Goal: Transaction & Acquisition: Purchase product/service

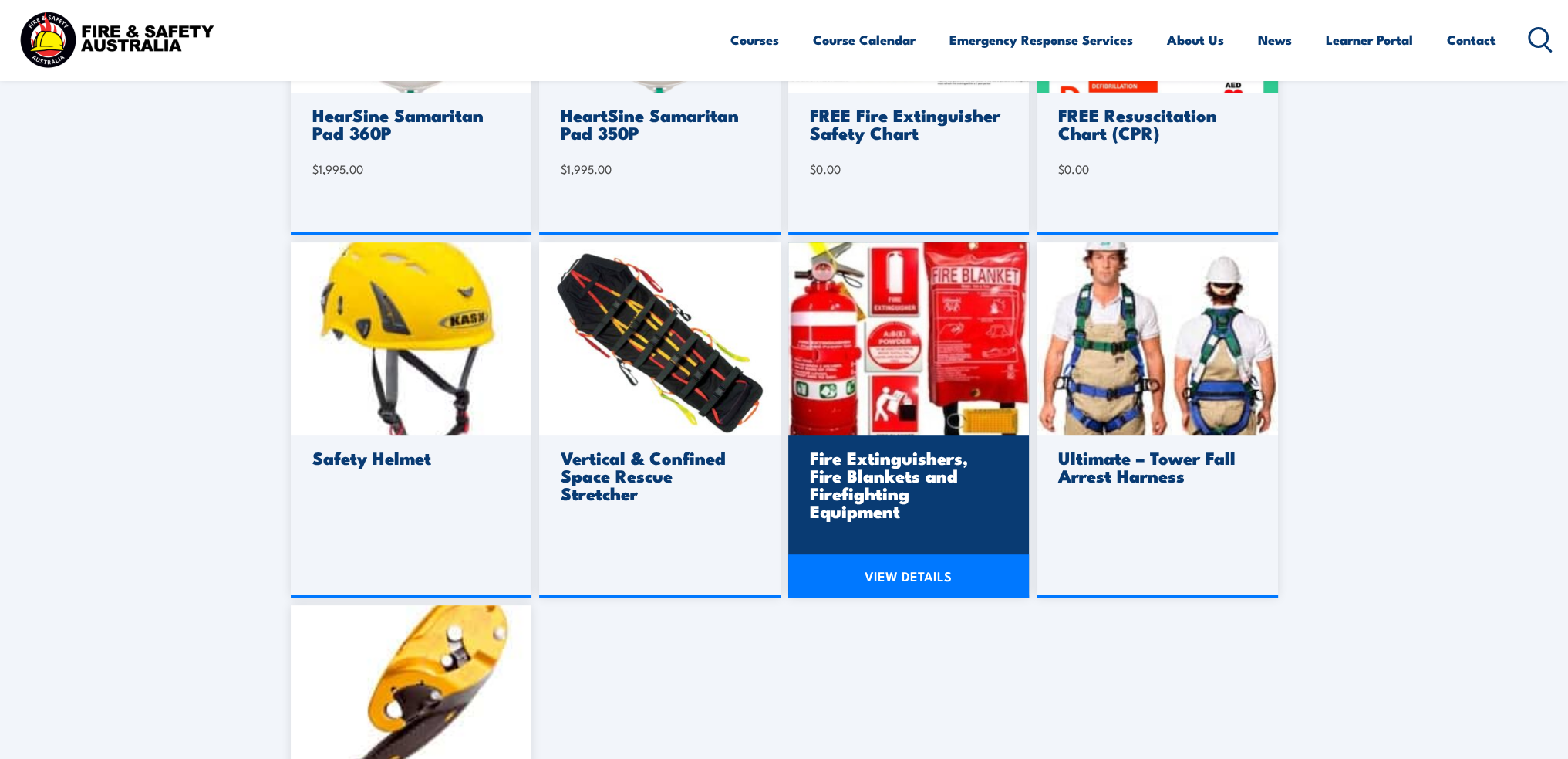
scroll to position [1029, 0]
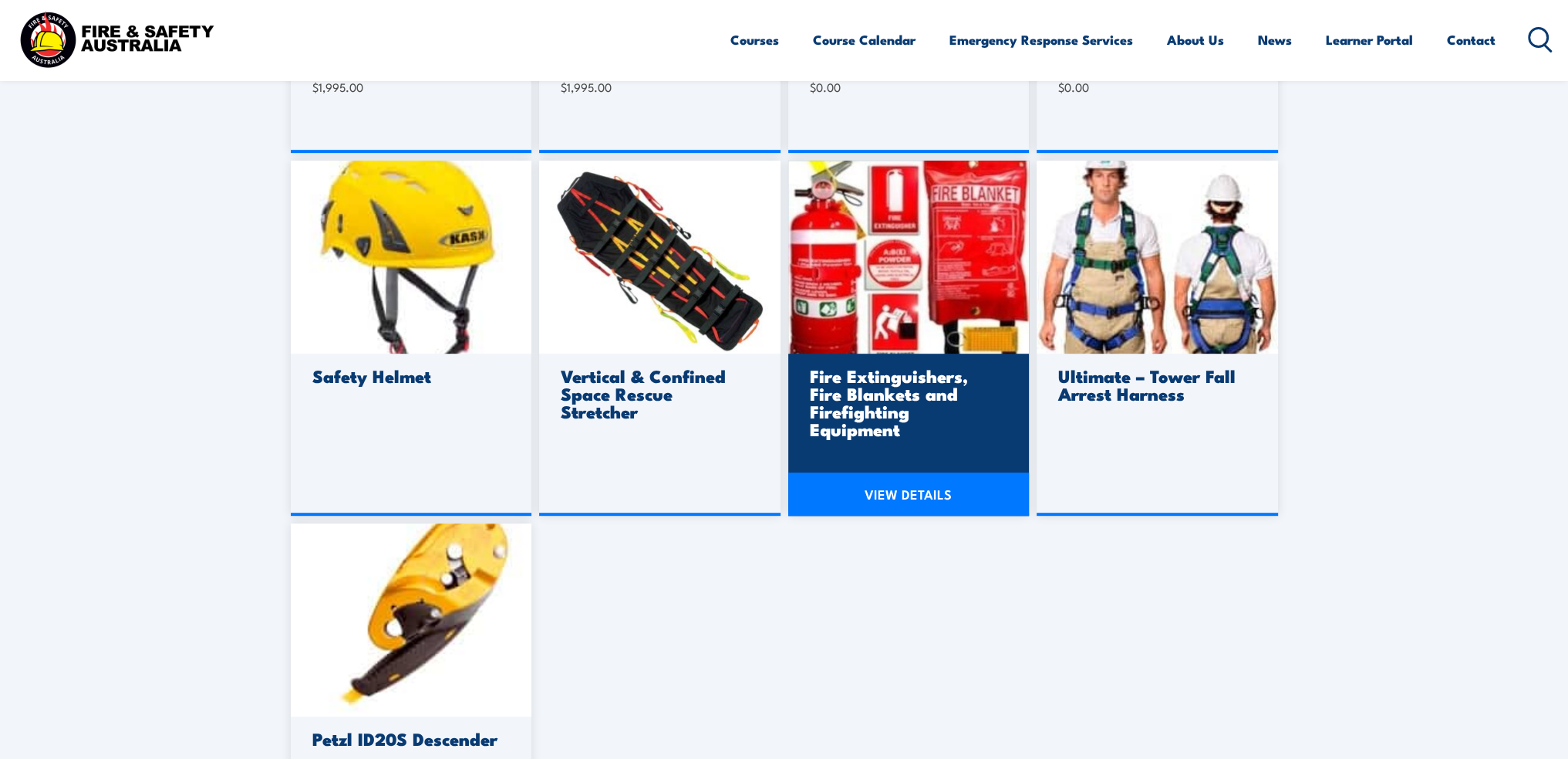
click at [838, 288] on img at bounding box center [909, 257] width 242 height 193
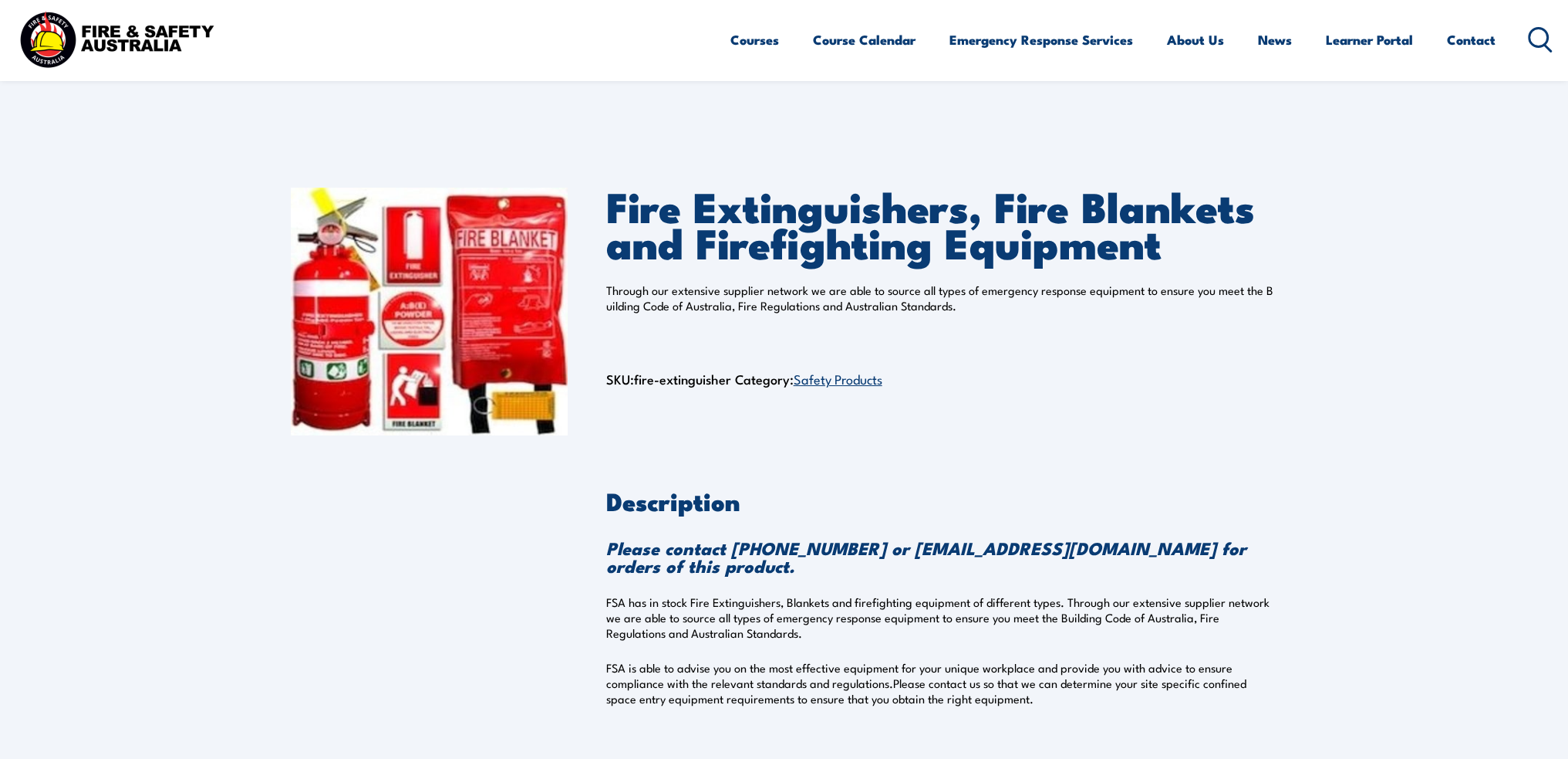
click at [841, 376] on link "Safety Products" at bounding box center [838, 378] width 89 height 18
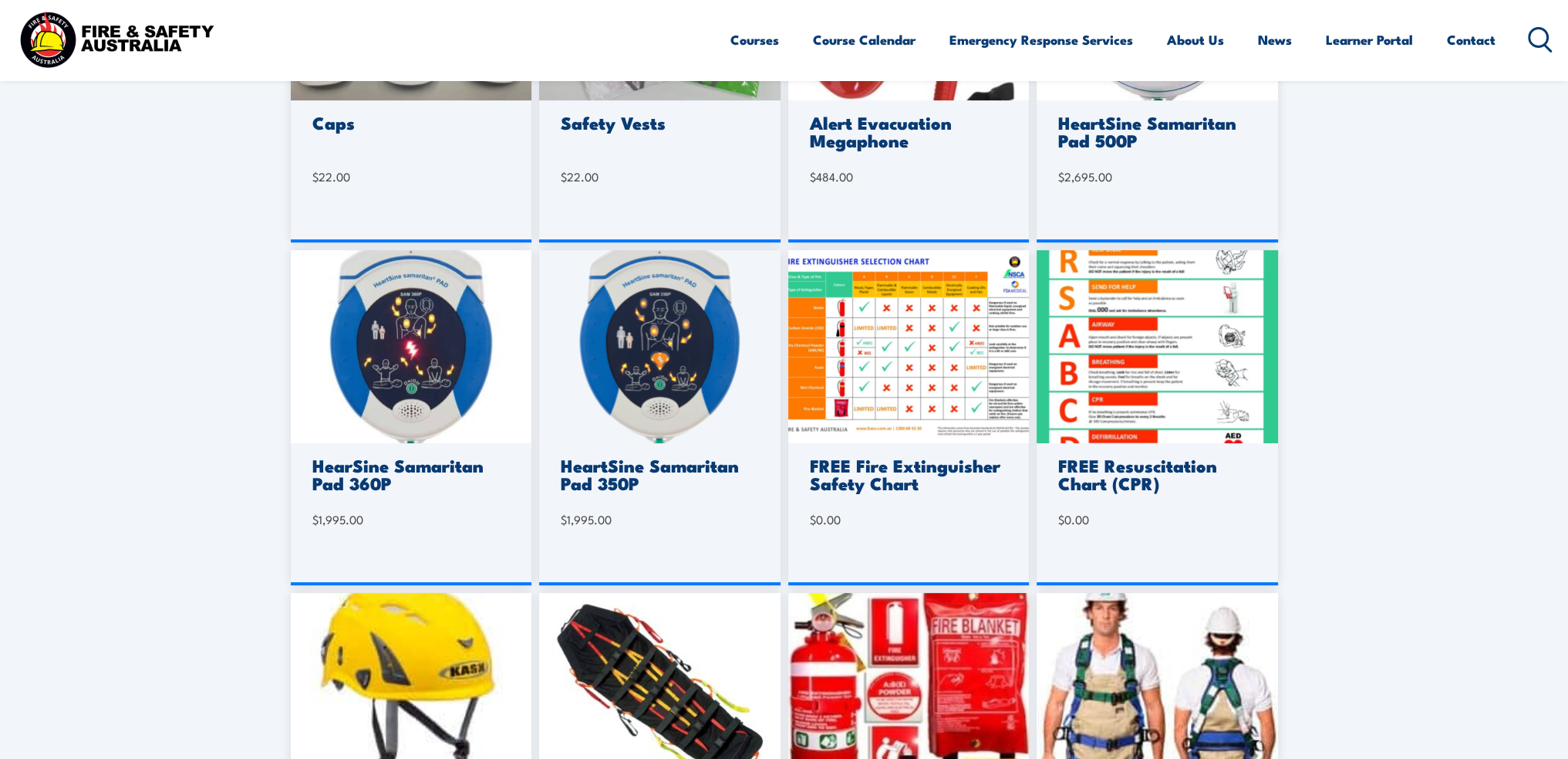
scroll to position [128, 0]
